Goal: Task Accomplishment & Management: Complete application form

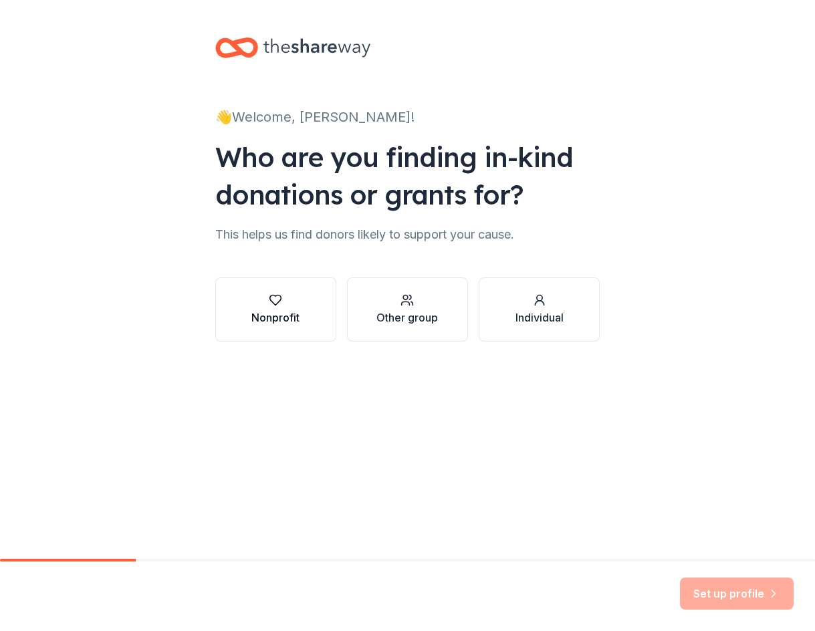
click at [304, 320] on button "Nonprofit" at bounding box center [275, 309] width 121 height 64
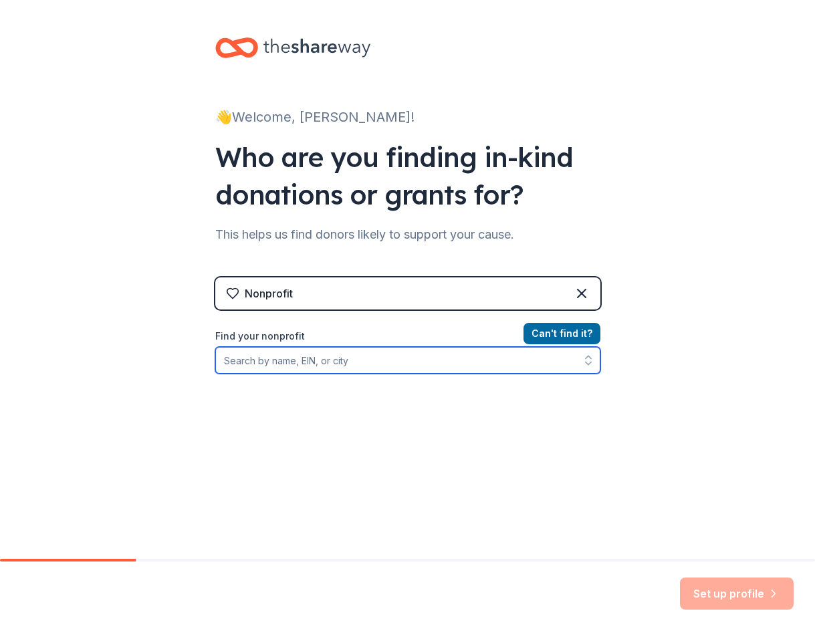
click at [380, 366] on input "Find your nonprofit" at bounding box center [407, 360] width 385 height 27
type input "ui"
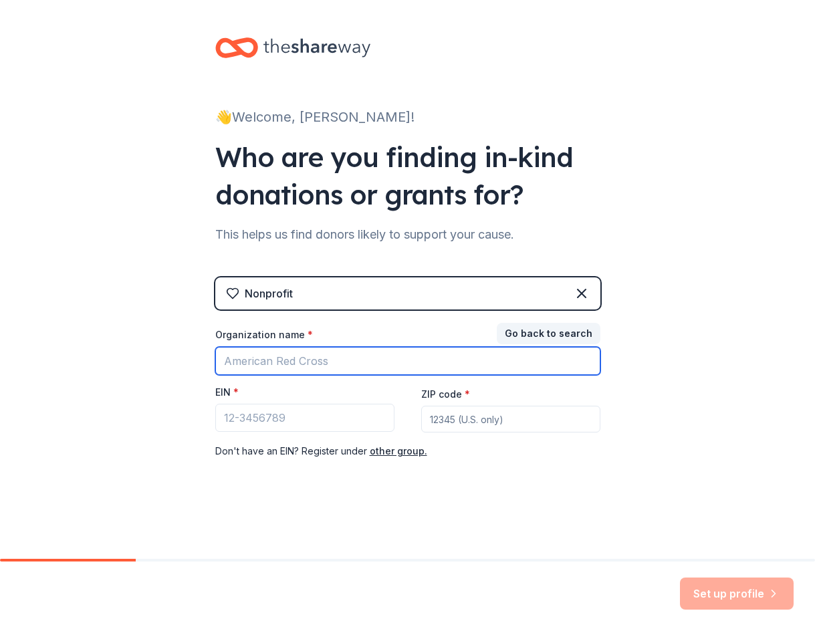
click at [304, 363] on input "Organization name *" at bounding box center [407, 361] width 385 height 28
type input "e"
type input "uintah"
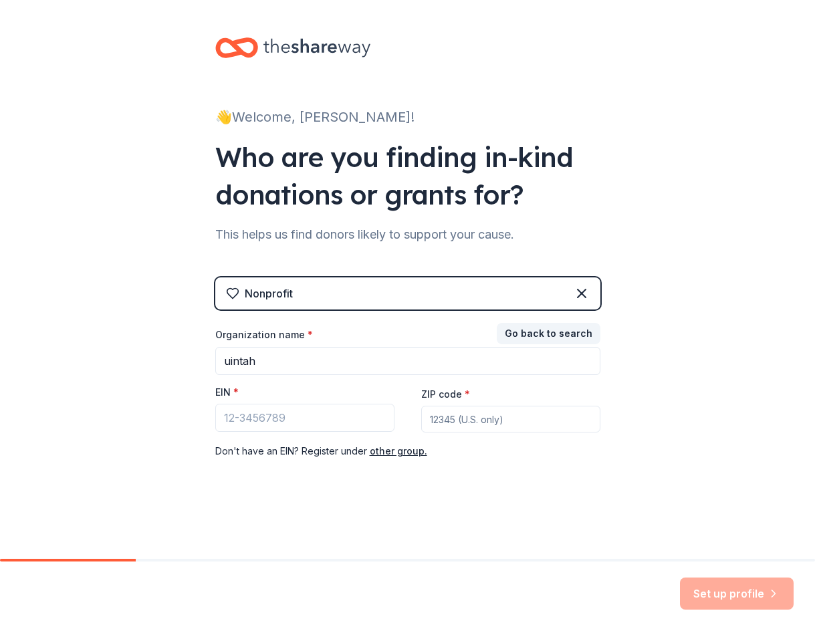
click at [719, 598] on div "Set up profile" at bounding box center [737, 594] width 114 height 32
click at [562, 497] on div "👋 Welcome, [PERSON_NAME]! Who are you finding in-kind donations or grants for? …" at bounding box center [408, 275] width 428 height 550
click at [554, 336] on button "Go back to search" at bounding box center [549, 333] width 104 height 21
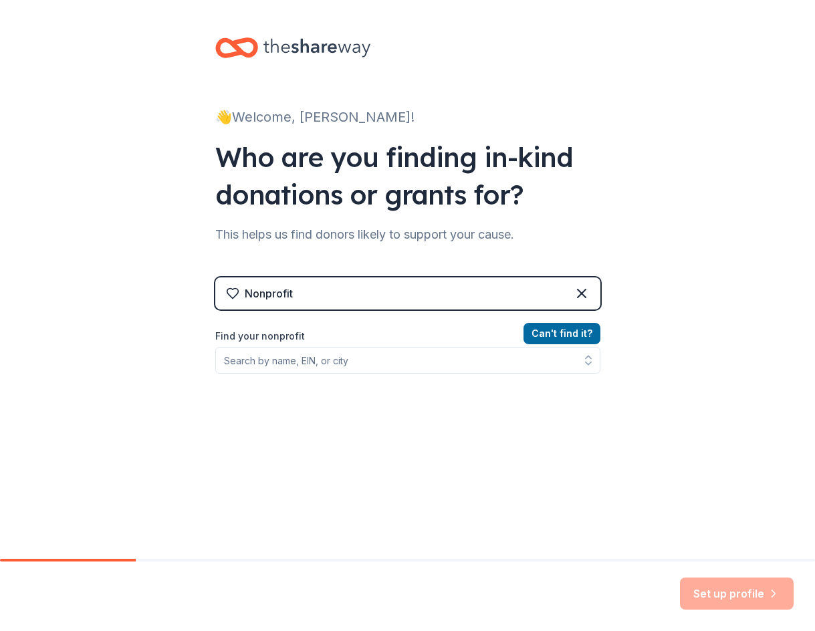
click at [399, 291] on div "Nonprofit" at bounding box center [407, 293] width 385 height 32
click at [555, 332] on button "Can ' t find it?" at bounding box center [562, 333] width 77 height 21
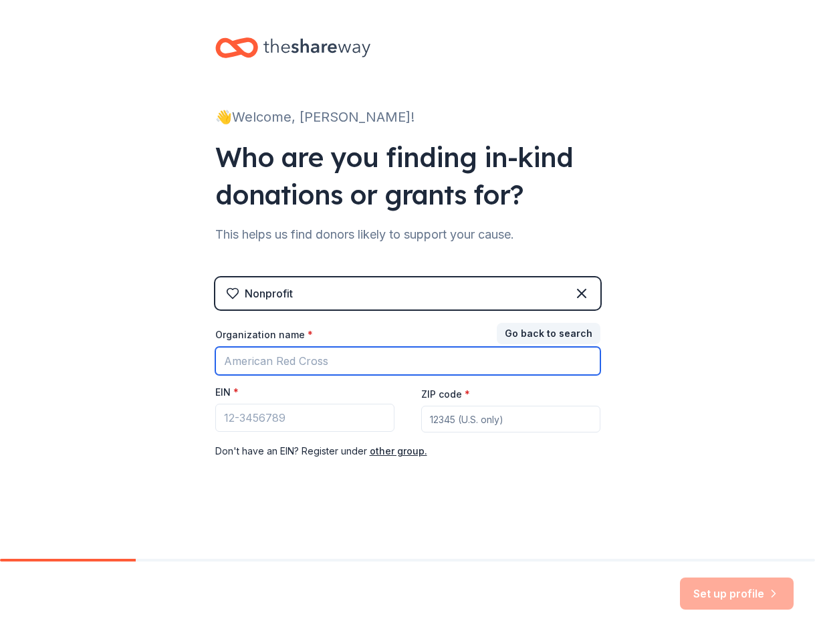
click at [401, 358] on input "Organization name *" at bounding box center [407, 361] width 385 height 28
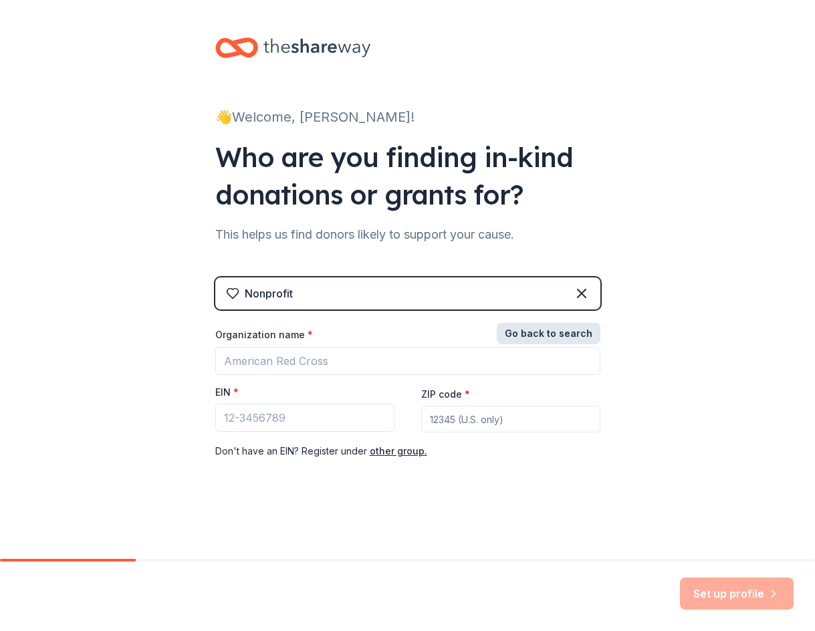
click at [541, 333] on button "Go back to search" at bounding box center [549, 333] width 104 height 21
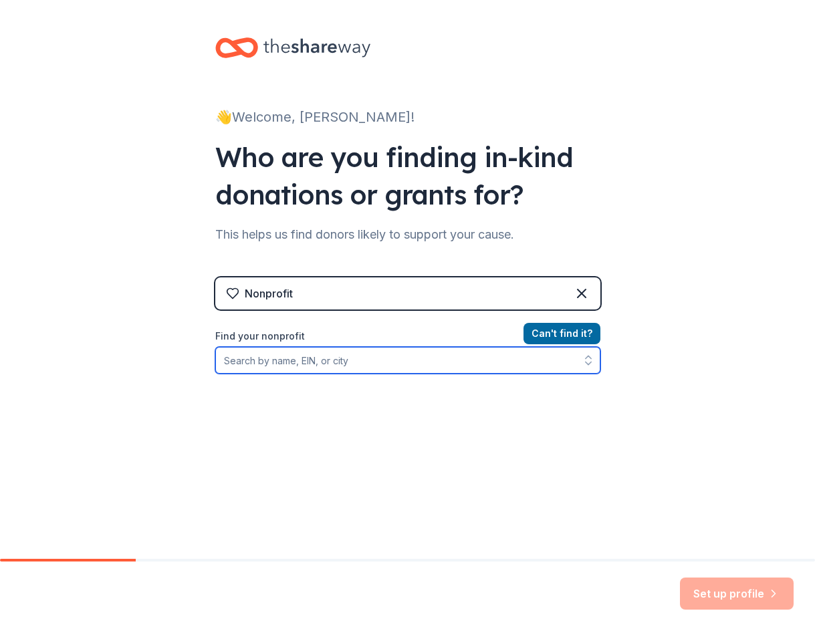
click at [402, 368] on input "Find your nonprofit" at bounding box center [407, 360] width 385 height 27
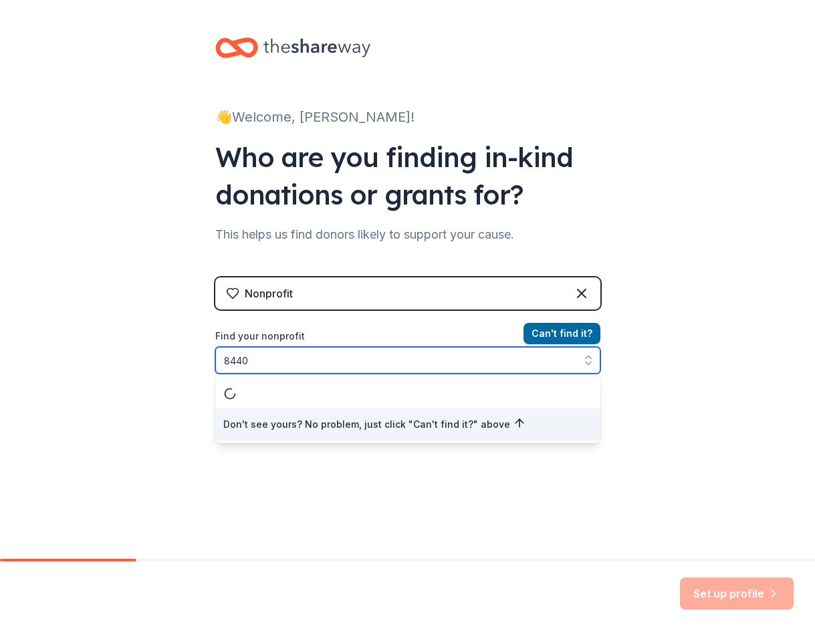
type input "84403"
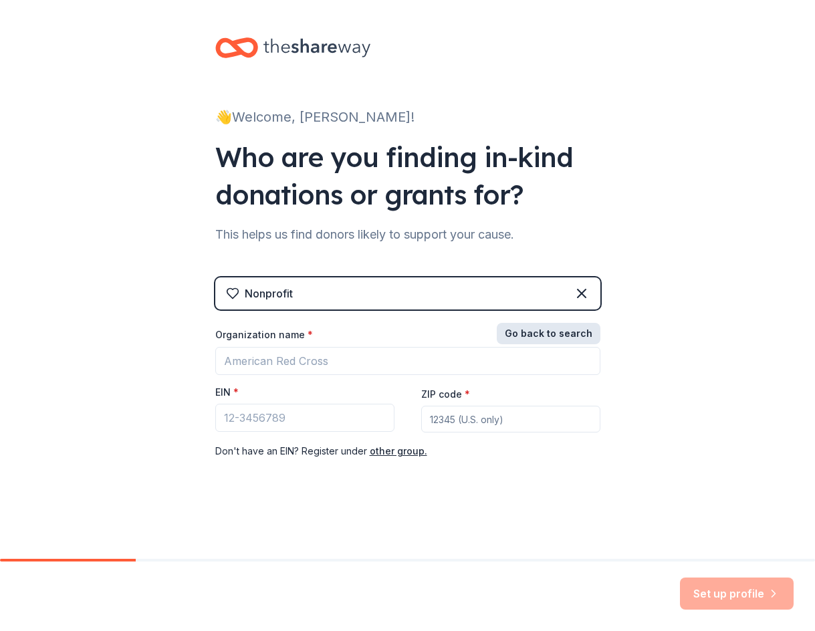
click at [527, 334] on button "Go back to search" at bounding box center [549, 333] width 104 height 21
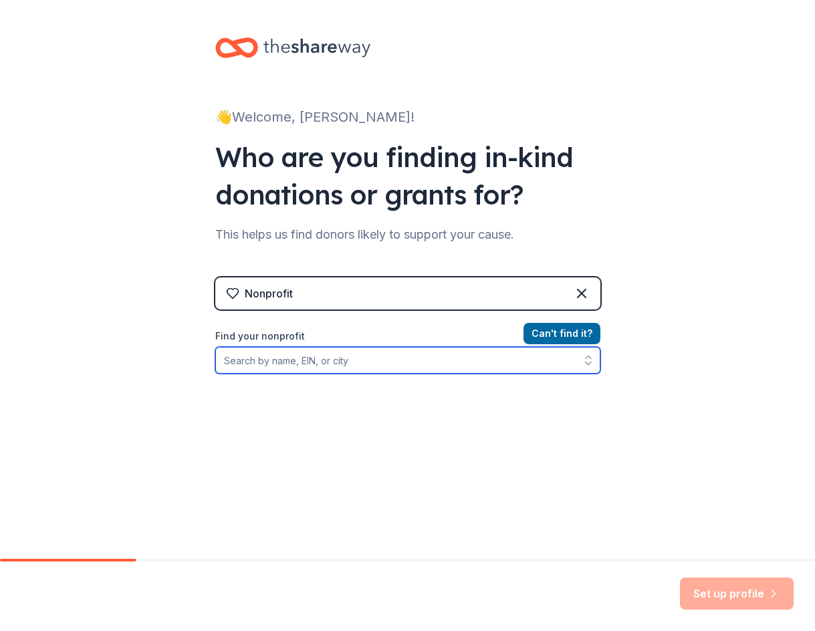
click at [376, 365] on input "Find your nonprofit" at bounding box center [407, 360] width 385 height 27
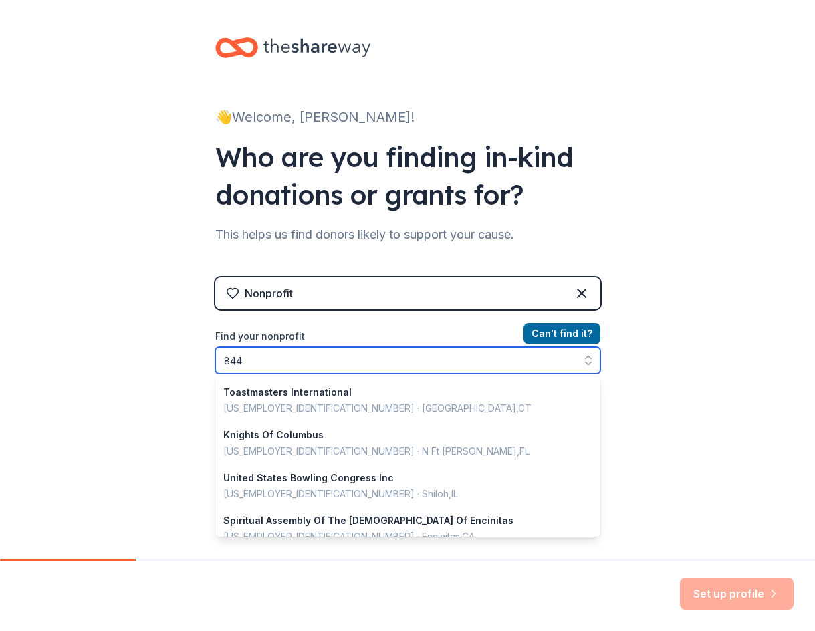
scroll to position [174, 0]
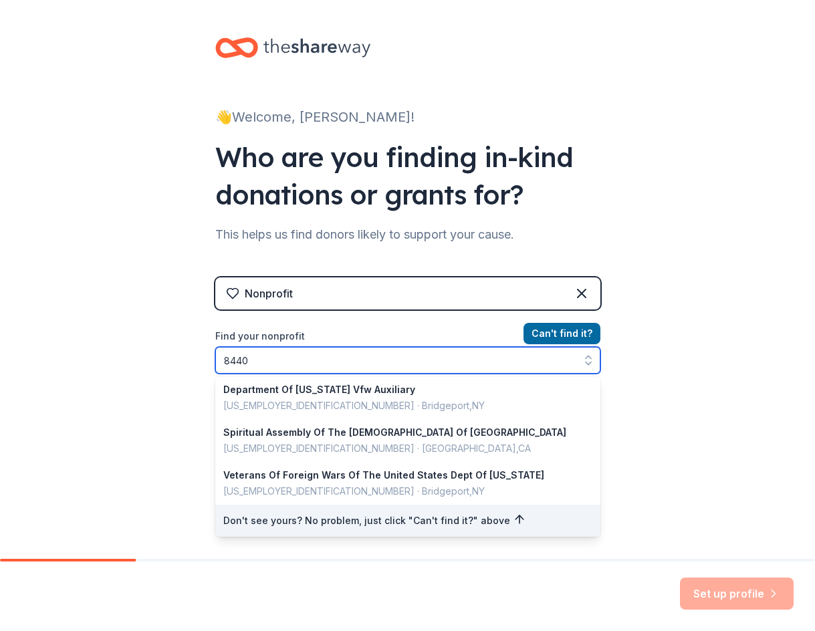
type input "84403"
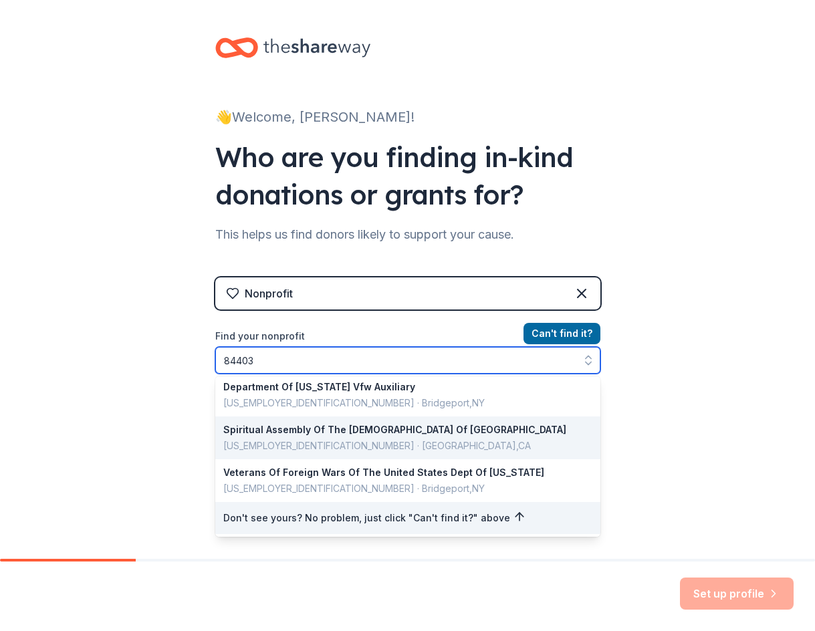
scroll to position [0, 0]
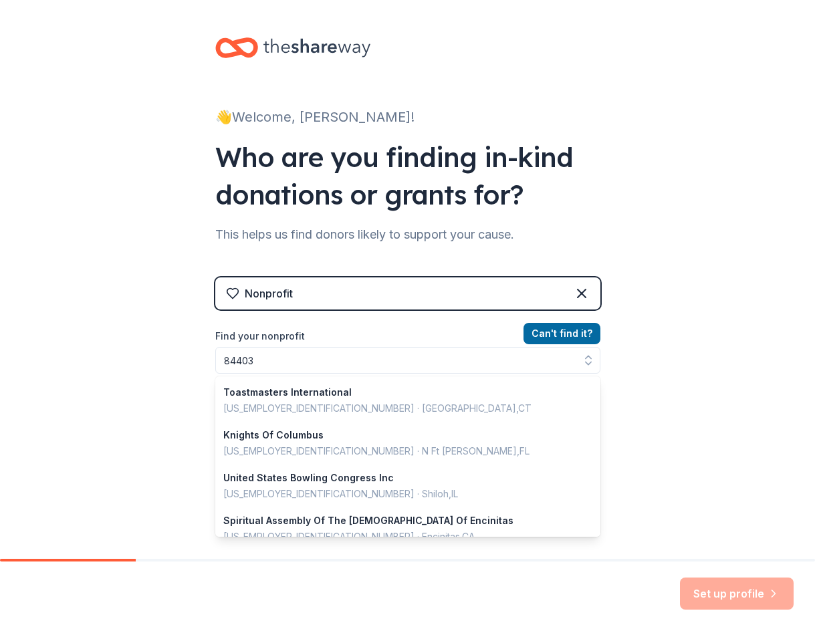
click at [130, 217] on div "👋 Welcome, [PERSON_NAME]! Who are you finding in-kind donations or grants for? …" at bounding box center [407, 286] width 815 height 572
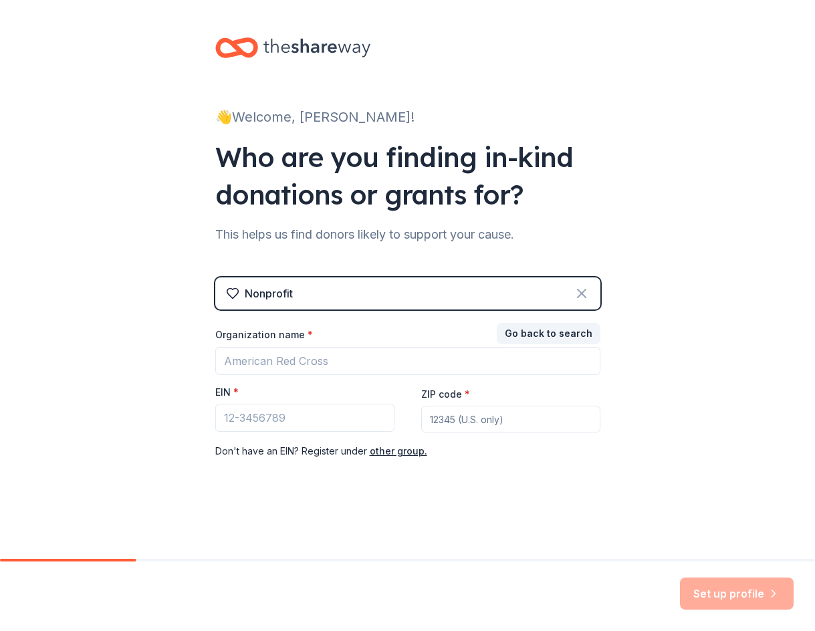
click at [583, 287] on icon at bounding box center [582, 293] width 16 height 16
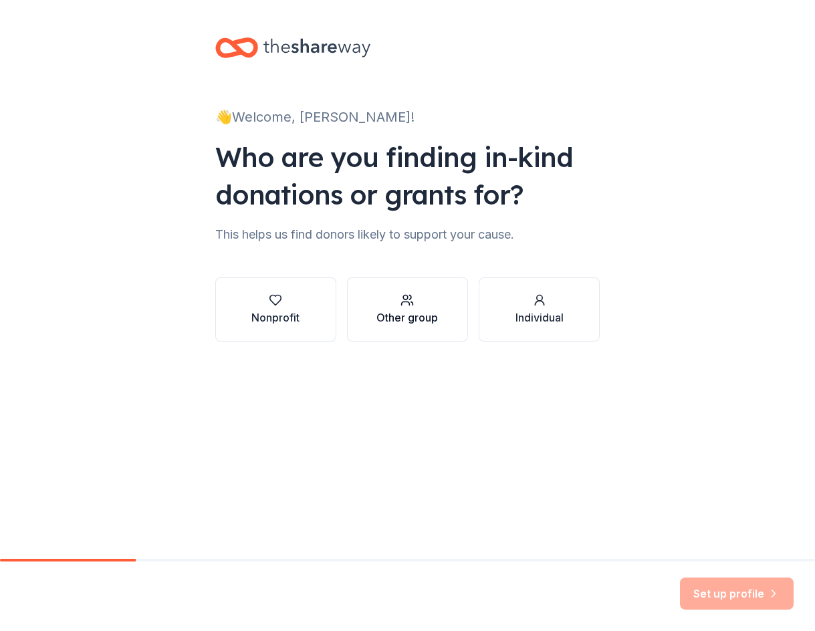
click at [423, 295] on div "button" at bounding box center [407, 300] width 62 height 13
